Goal: Find specific page/section: Find specific page/section

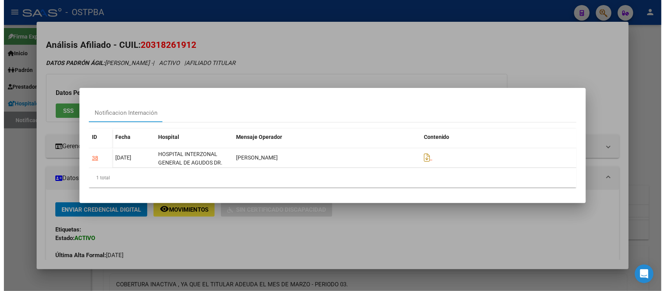
scroll to position [346, 0]
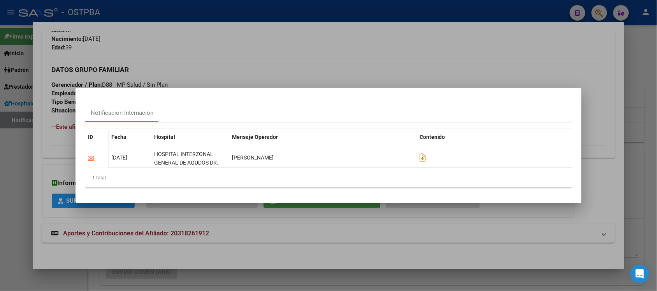
click at [468, 69] on div at bounding box center [328, 145] width 657 height 291
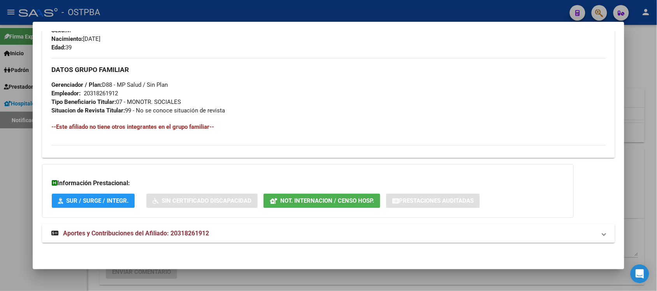
click at [637, 64] on div at bounding box center [328, 145] width 657 height 291
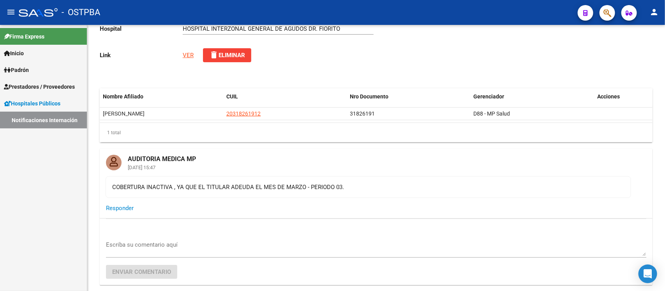
click at [28, 84] on span "Prestadores / Proveedores" at bounding box center [39, 87] width 71 height 9
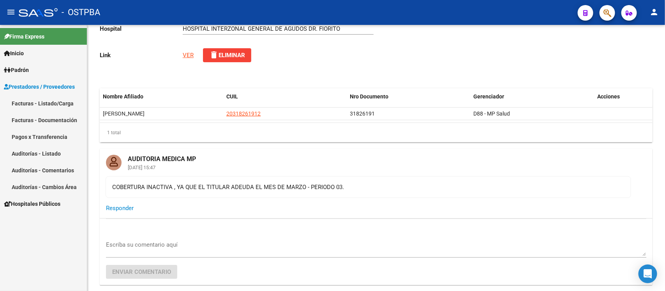
click at [43, 149] on link "Auditorías - Listado" at bounding box center [43, 153] width 87 height 17
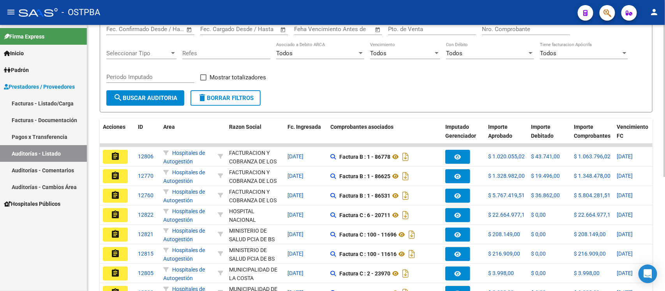
scroll to position [97, 0]
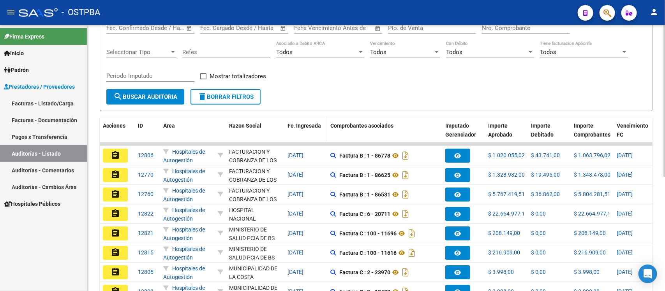
click at [304, 128] on div "Fc. Ingresada" at bounding box center [305, 125] width 37 height 9
click at [304, 127] on span "Fc. Ingresada" at bounding box center [303, 126] width 33 height 6
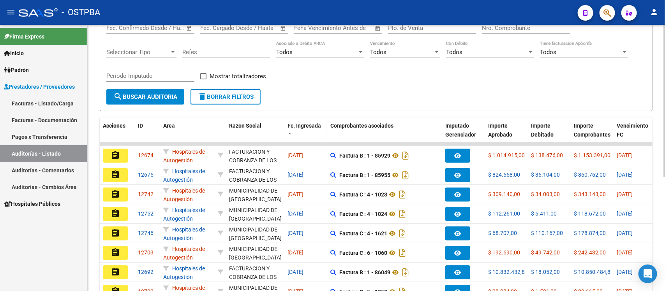
click at [293, 128] on div "Fc. Ingresada" at bounding box center [305, 129] width 37 height 16
click at [289, 132] on span at bounding box center [289, 134] width 5 height 5
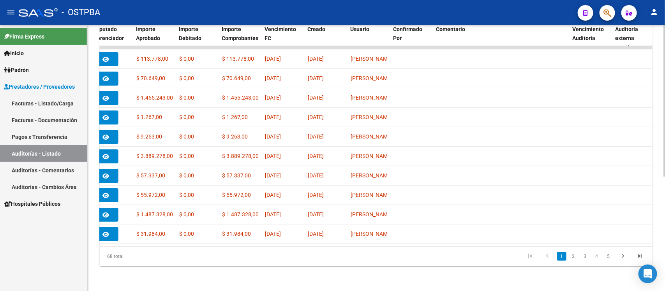
scroll to position [0, 353]
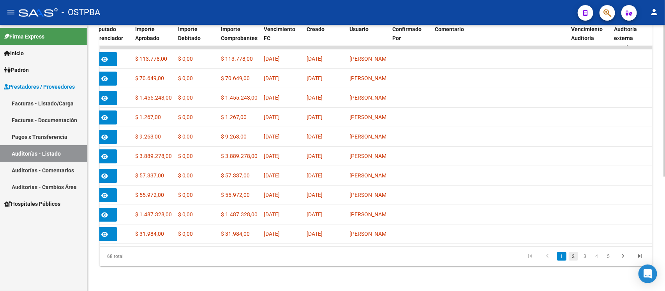
click at [571, 261] on link "2" at bounding box center [572, 256] width 9 height 9
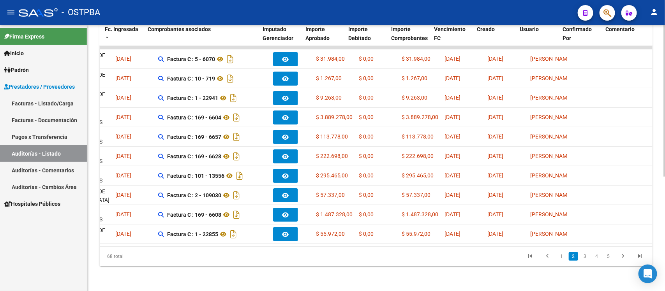
scroll to position [0, 184]
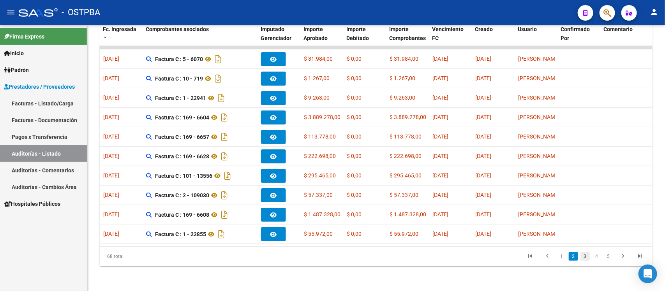
click at [585, 261] on link "3" at bounding box center [584, 256] width 9 height 9
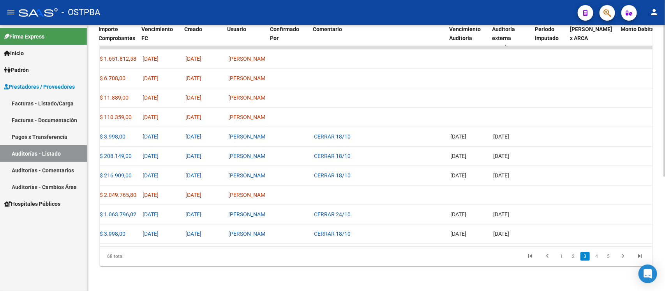
scroll to position [0, 475]
click at [592, 261] on link "4" at bounding box center [596, 256] width 9 height 9
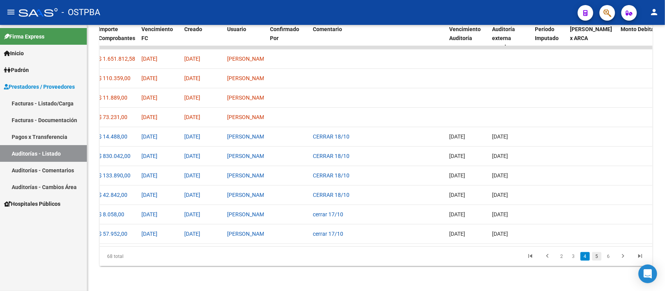
click at [596, 261] on link "5" at bounding box center [596, 256] width 9 height 9
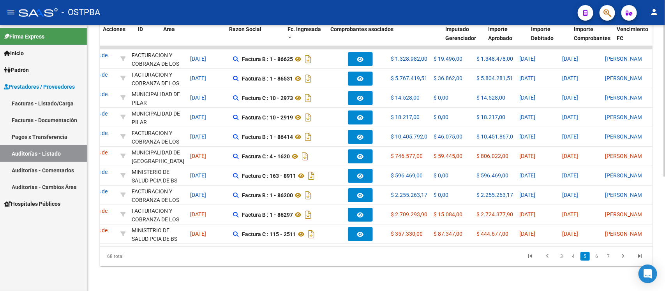
scroll to position [0, 0]
